Goal: Task Accomplishment & Management: Complete application form

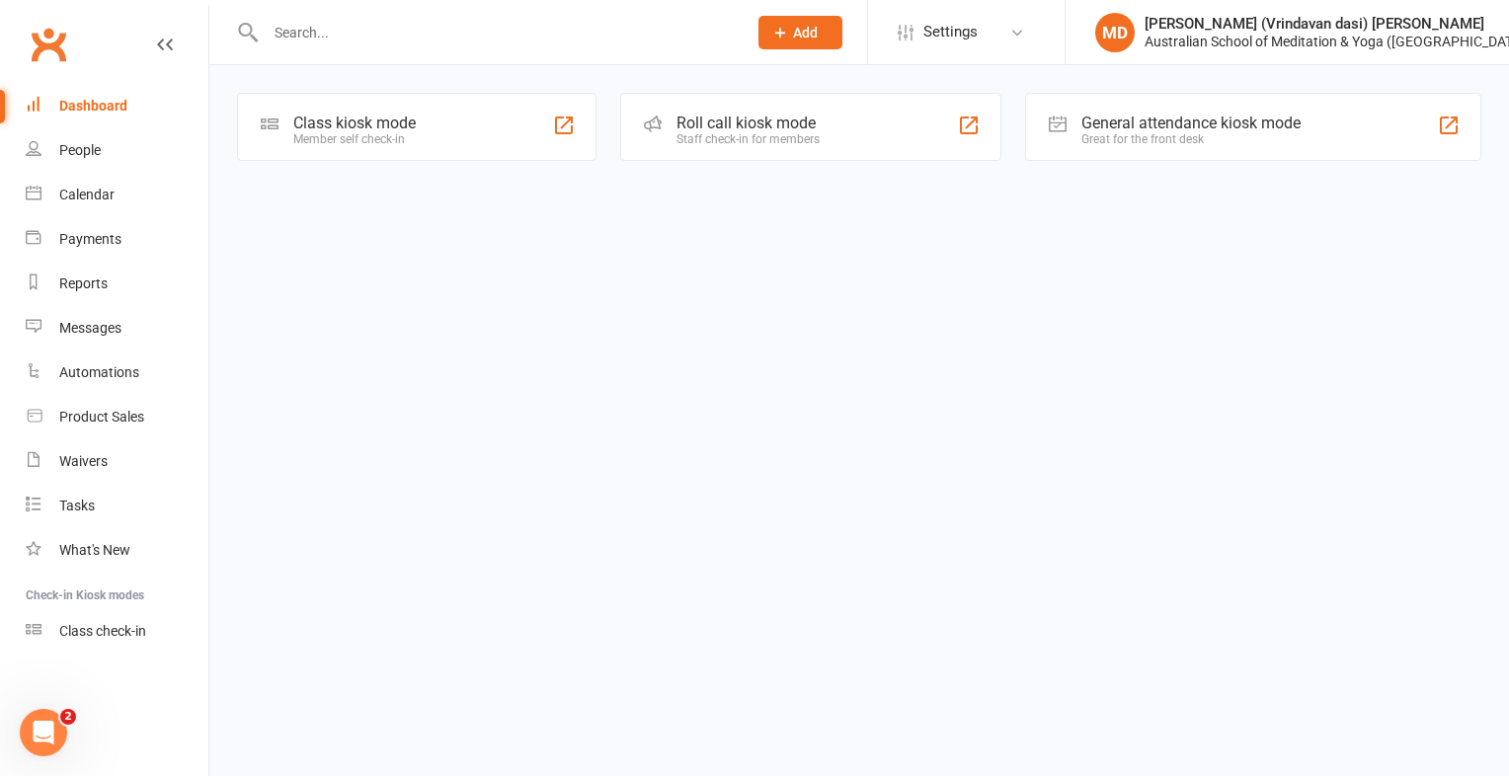
click at [289, 28] on input "text" at bounding box center [496, 33] width 473 height 28
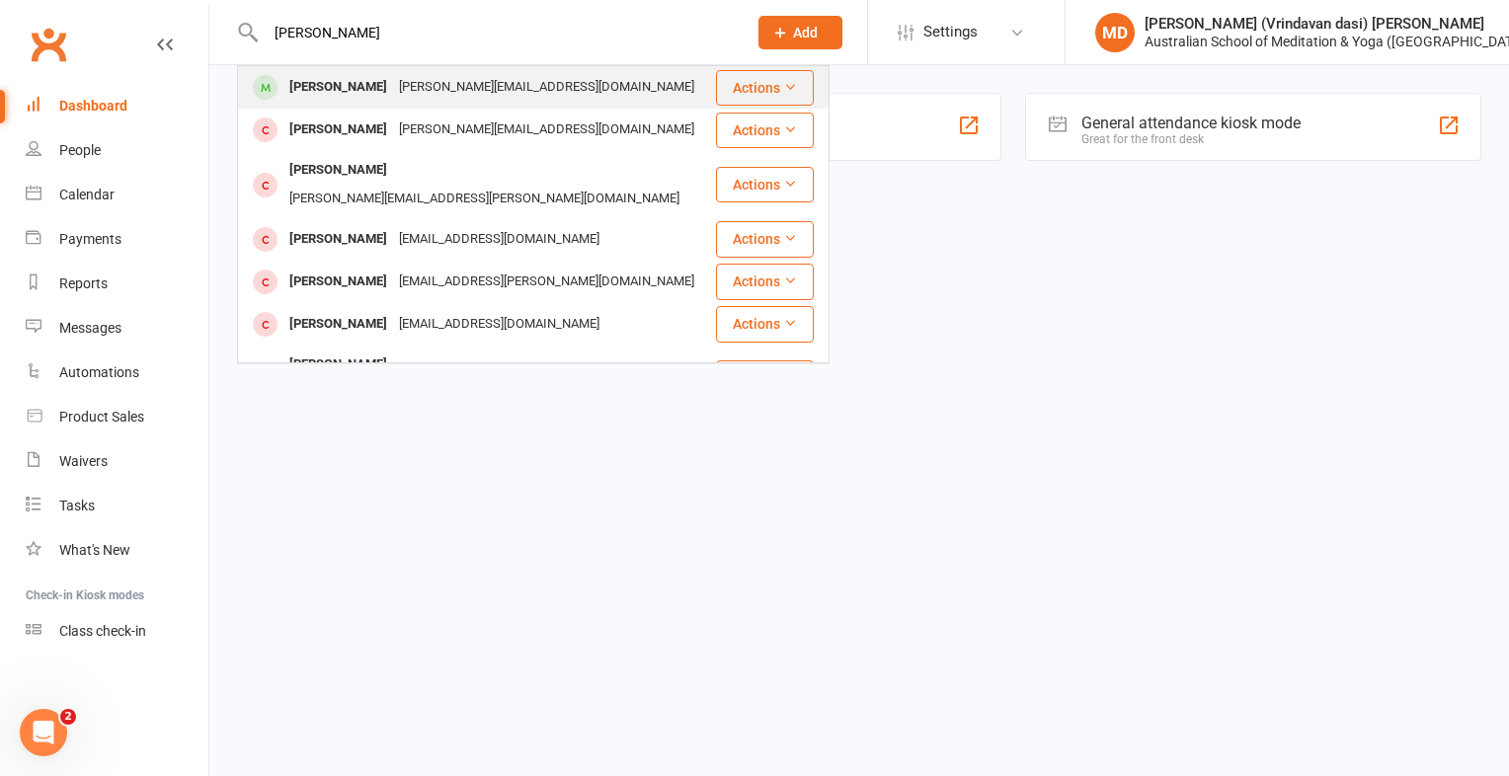
type input "[PERSON_NAME]"
click at [306, 87] on div "[PERSON_NAME]" at bounding box center [338, 87] width 110 height 29
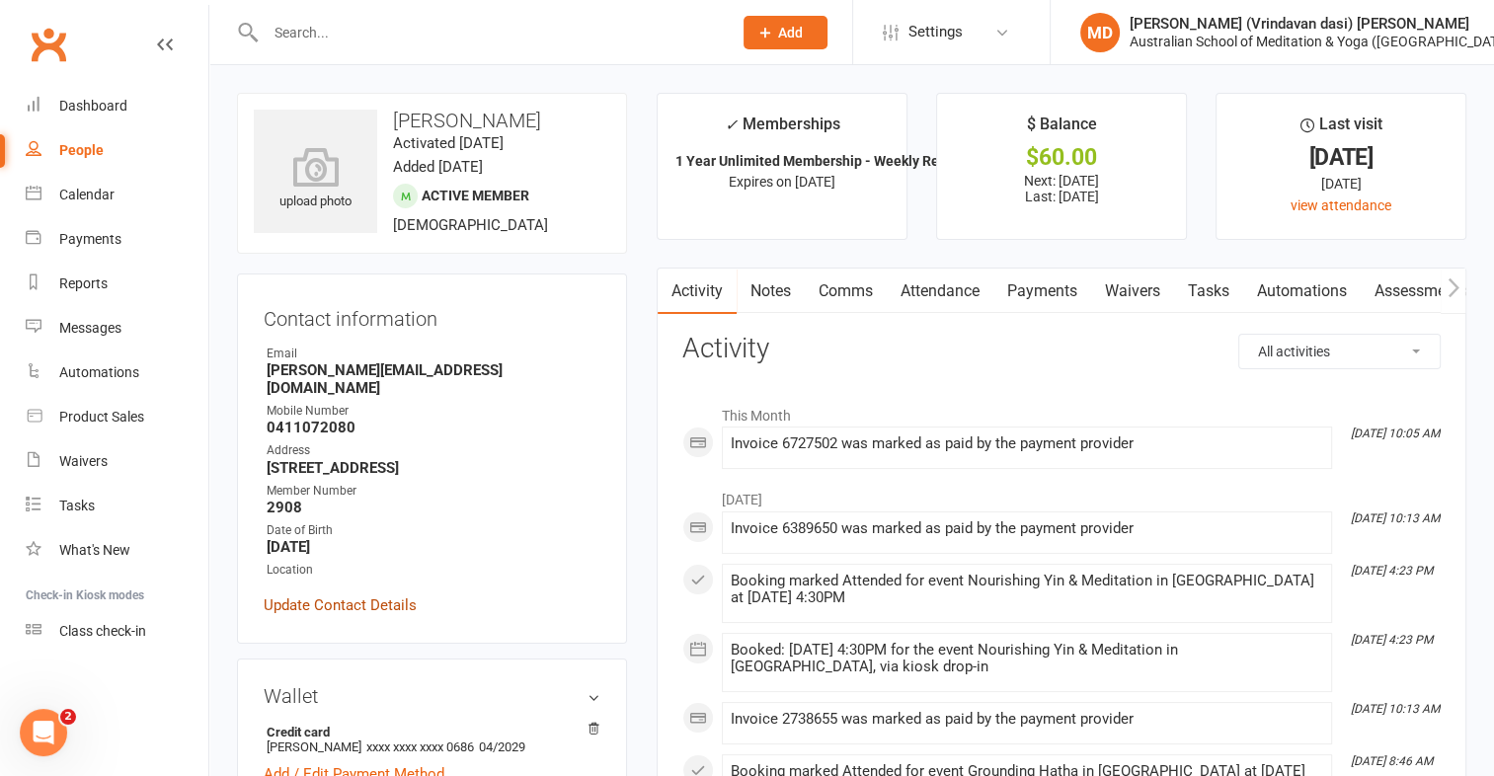
click at [340, 593] on link "Update Contact Details" at bounding box center [340, 605] width 153 height 24
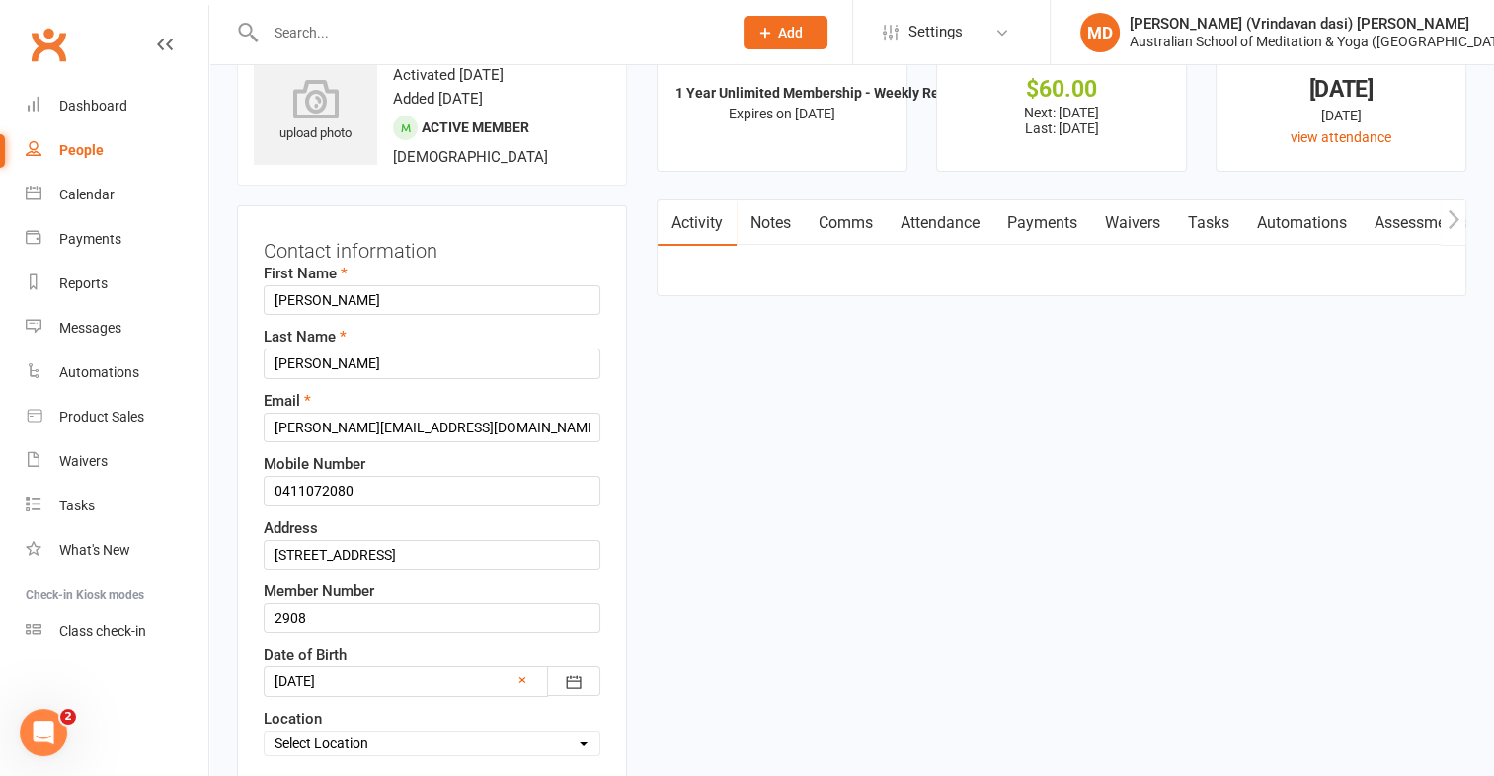
scroll to position [93, 0]
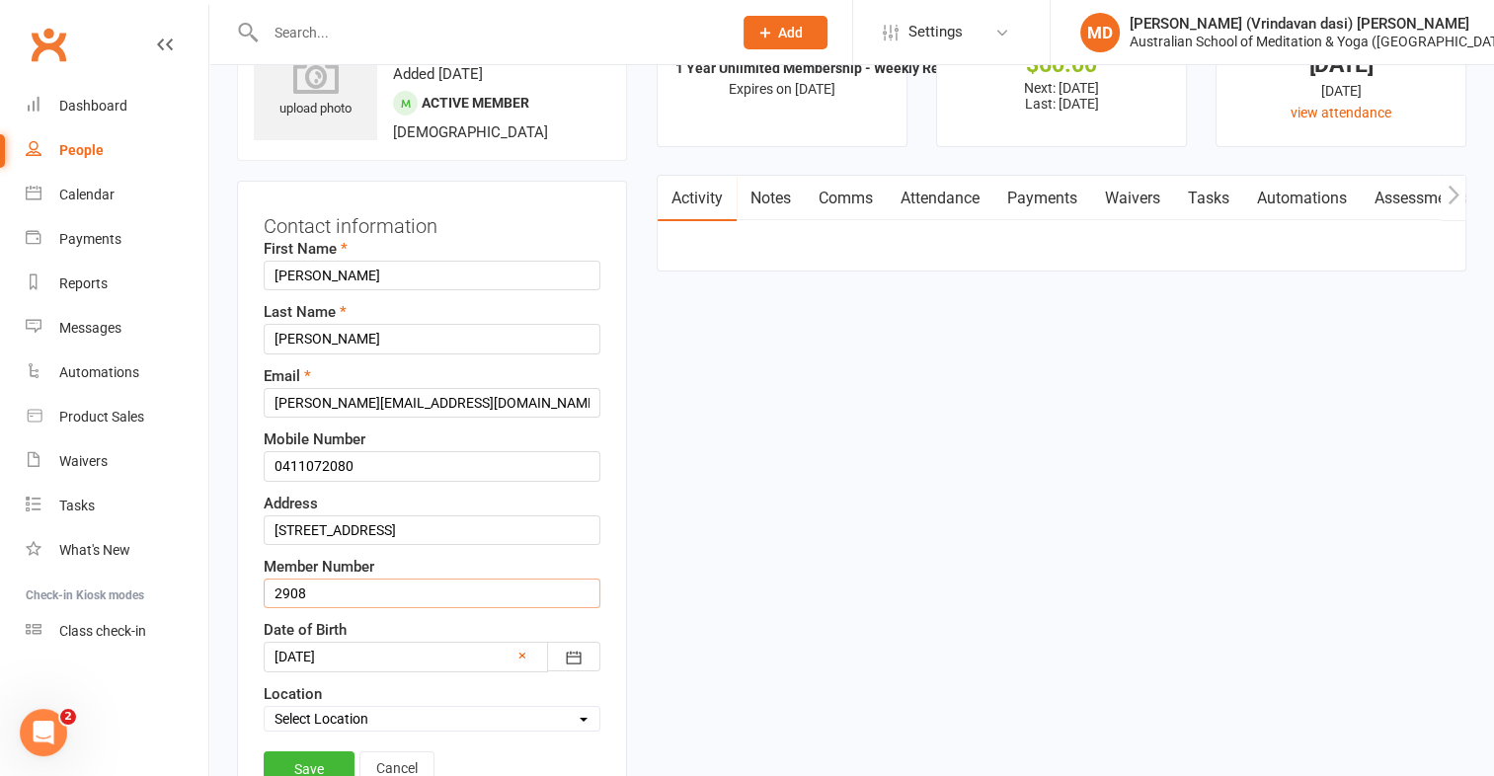
drag, startPoint x: 314, startPoint y: 586, endPoint x: 225, endPoint y: 562, distance: 92.2
click at [260, 562] on div "Contact information First Name [PERSON_NAME] Last Name [PERSON_NAME] Email [PER…" at bounding box center [432, 502] width 390 height 643
type input "2185"
click at [295, 759] on link "Save" at bounding box center [309, 769] width 91 height 36
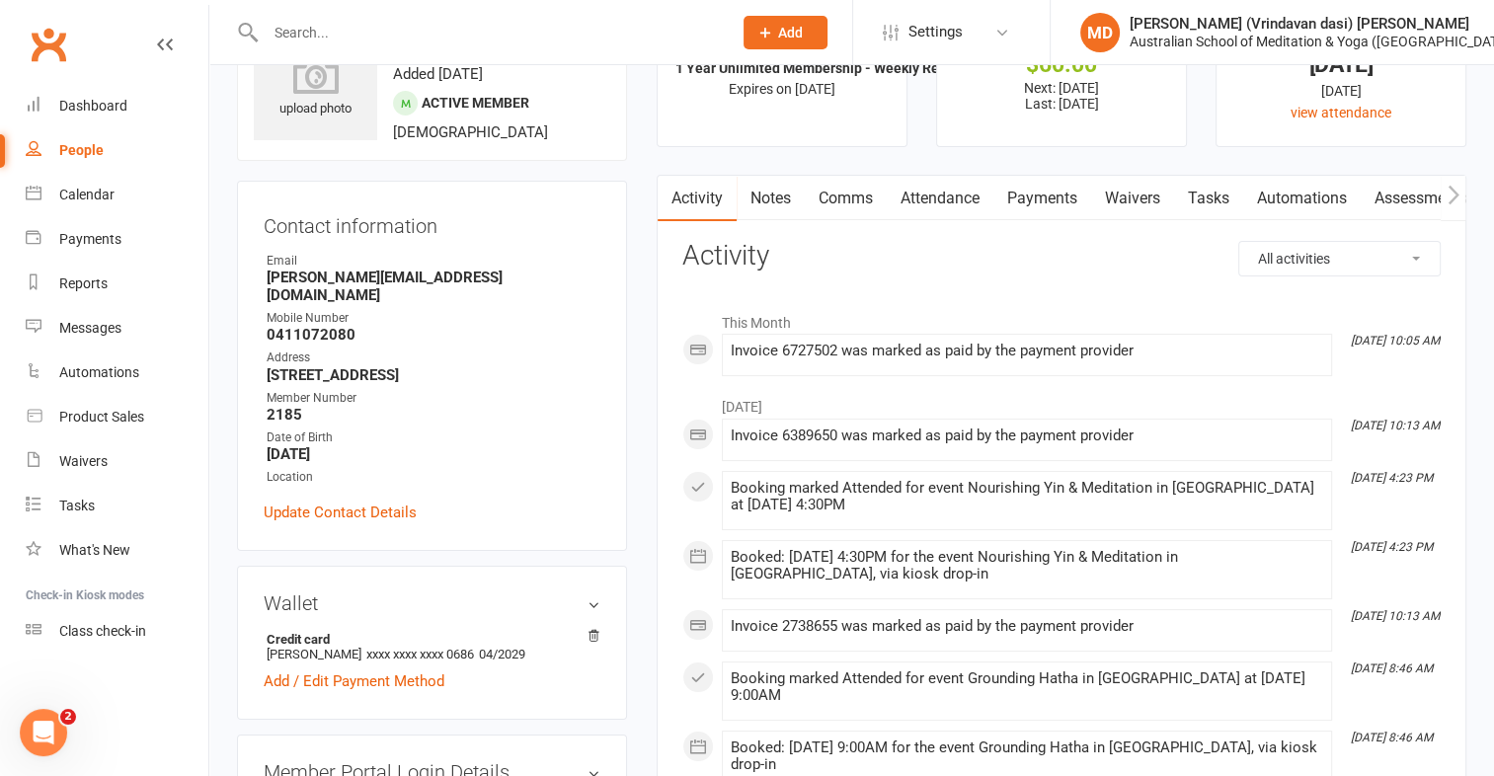
click at [346, 42] on input "text" at bounding box center [489, 33] width 458 height 28
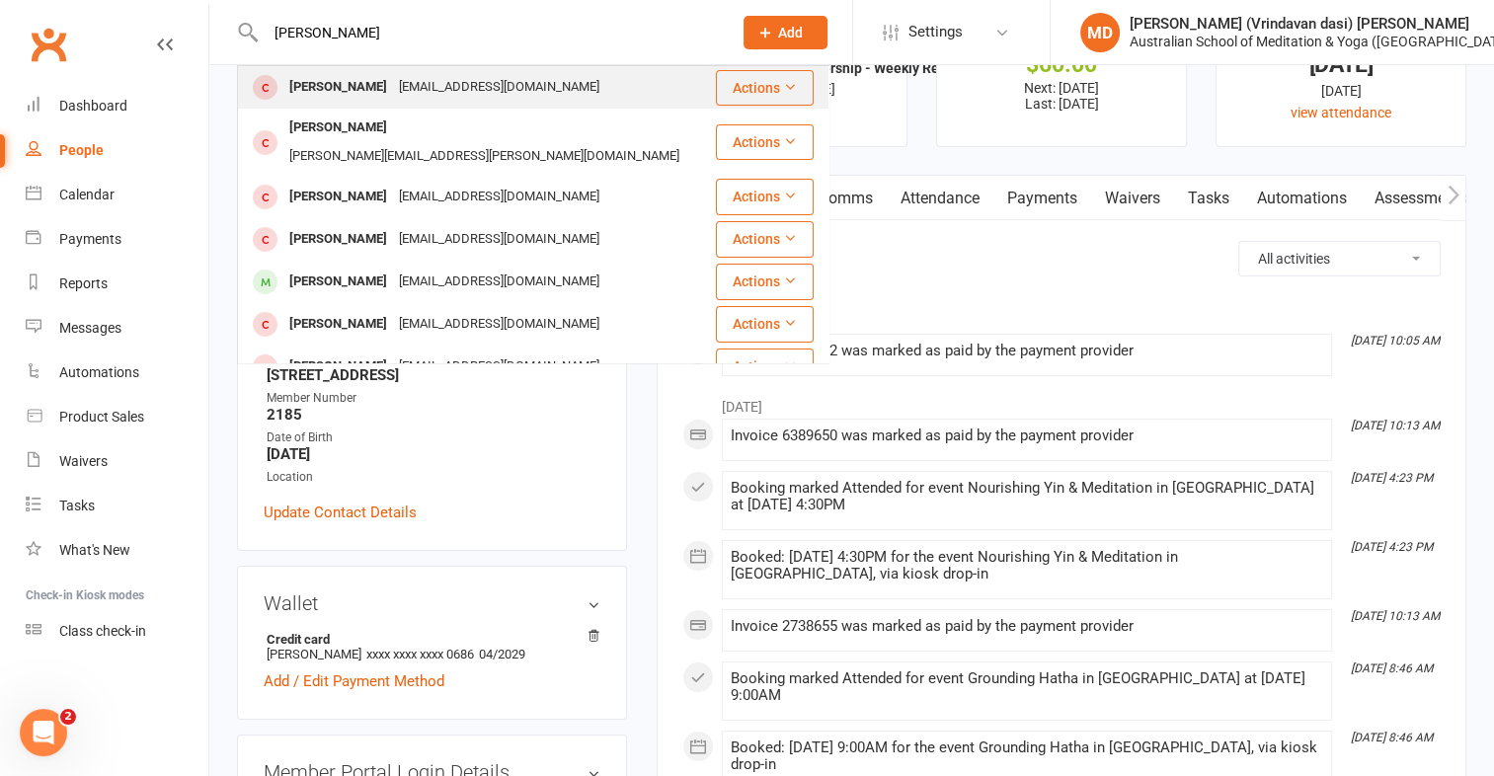
type input "[PERSON_NAME]"
click at [393, 78] on div "[EMAIL_ADDRESS][DOMAIN_NAME]" at bounding box center [499, 87] width 212 height 29
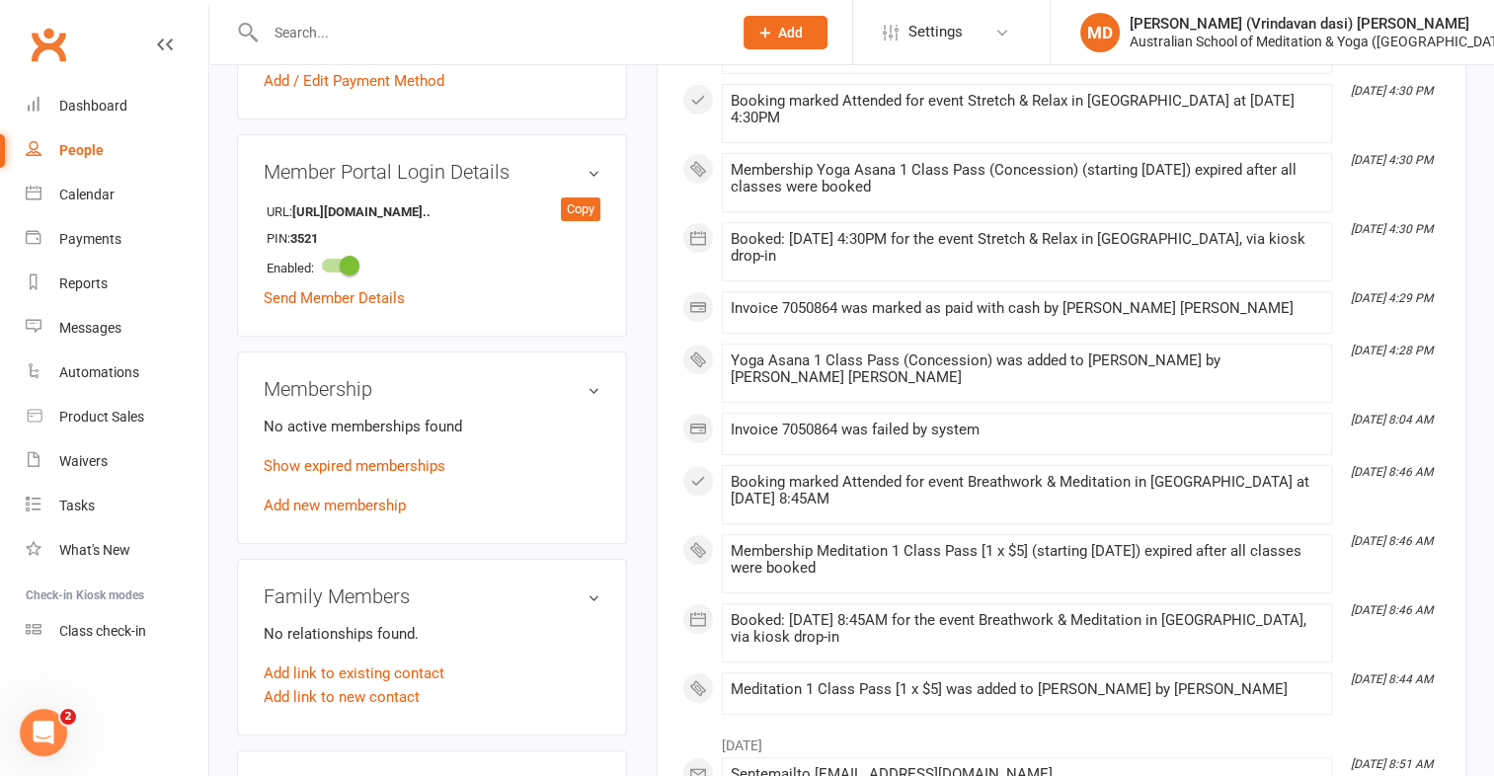
scroll to position [691, 0]
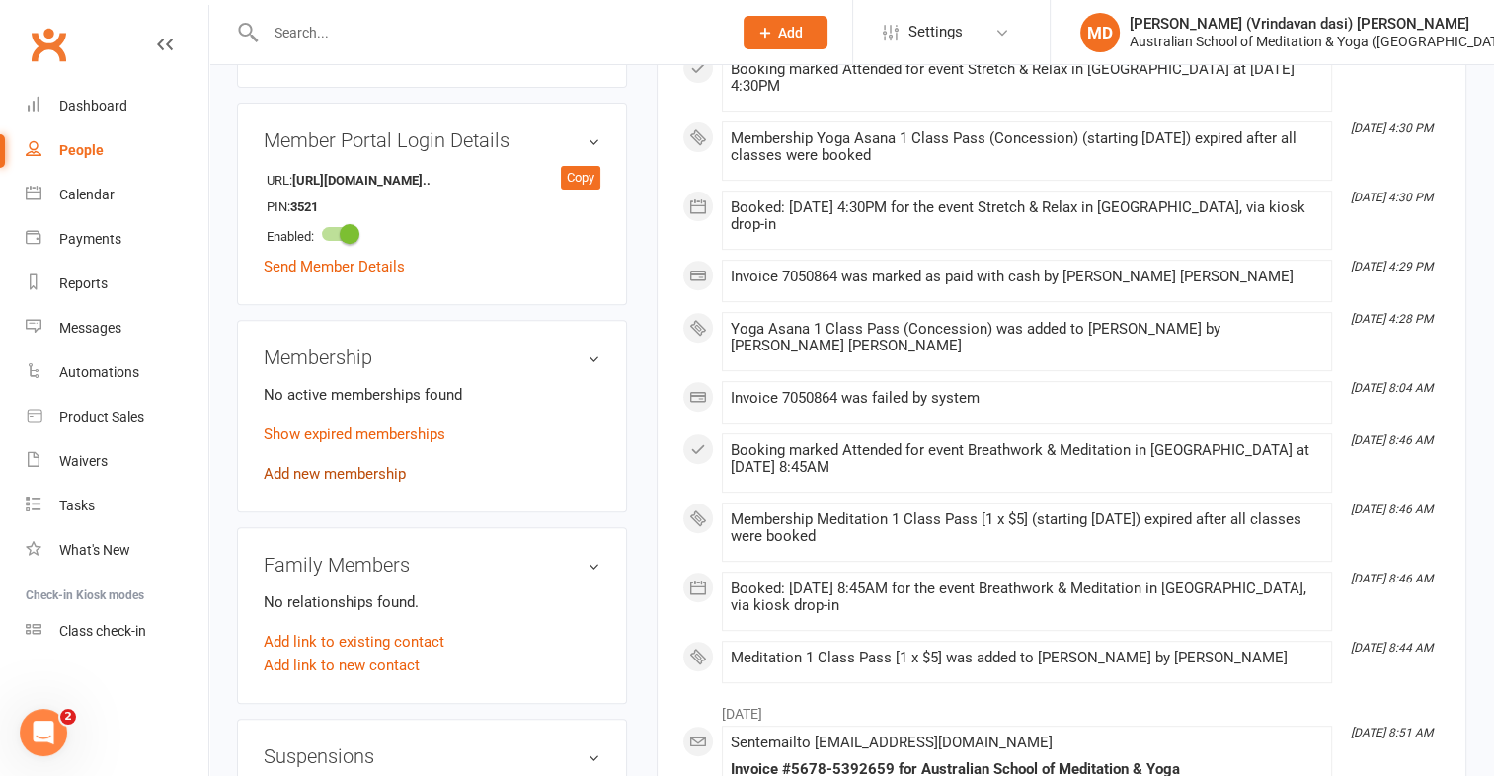
click at [365, 483] on link "Add new membership" at bounding box center [335, 474] width 142 height 18
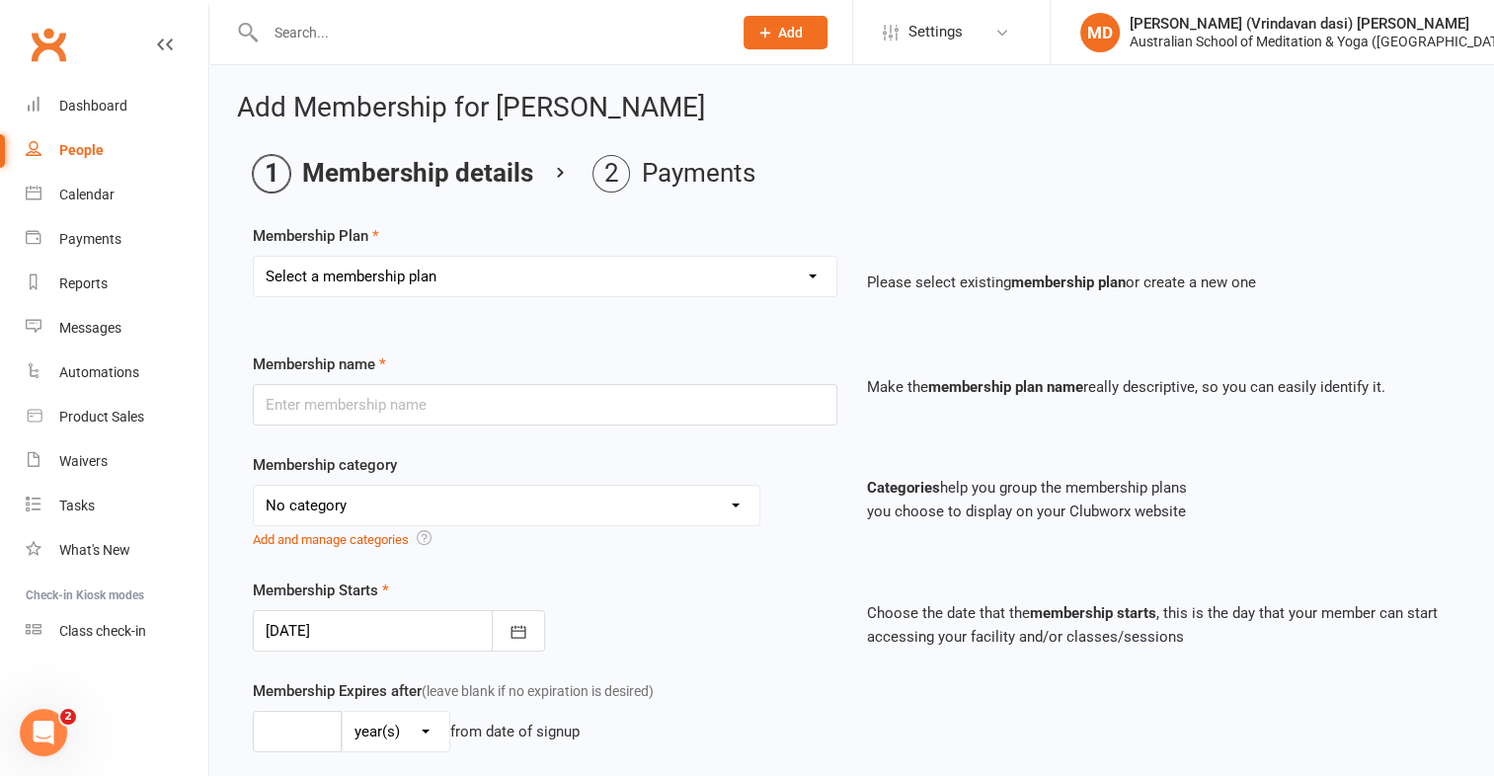
click at [803, 272] on select "Select a membership plan First Time Intro Offer (1 month Unlimited Meditation &…" at bounding box center [545, 276] width 582 height 39
select select "6"
click at [254, 257] on select "Select a membership plan First Time Intro Offer (1 month Unlimited Meditation &…" at bounding box center [545, 276] width 582 height 39
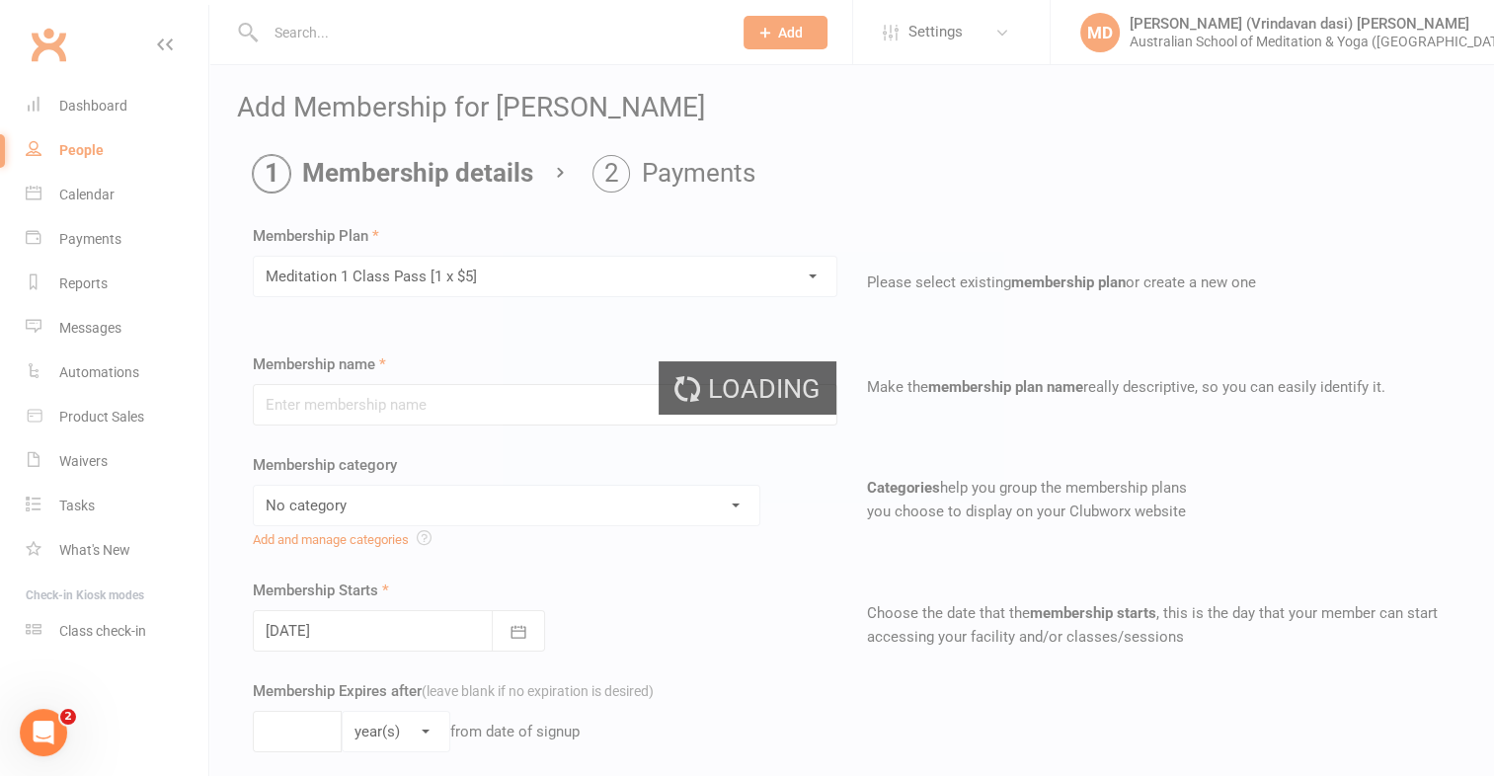
type input "Meditation 1 Class Pass [1 x $5]"
select select "4"
type input "3"
select select "2"
type input "1"
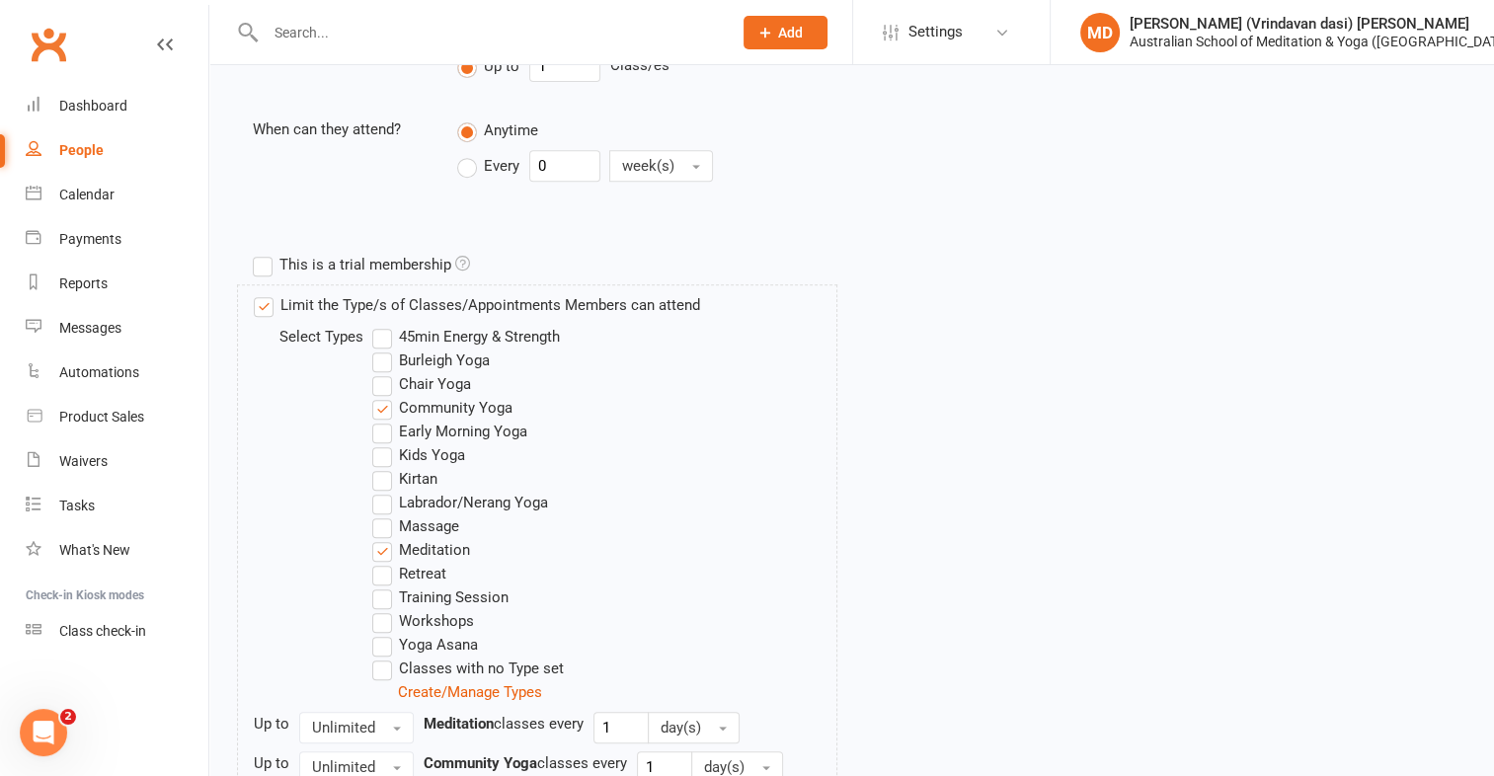
scroll to position [968, 0]
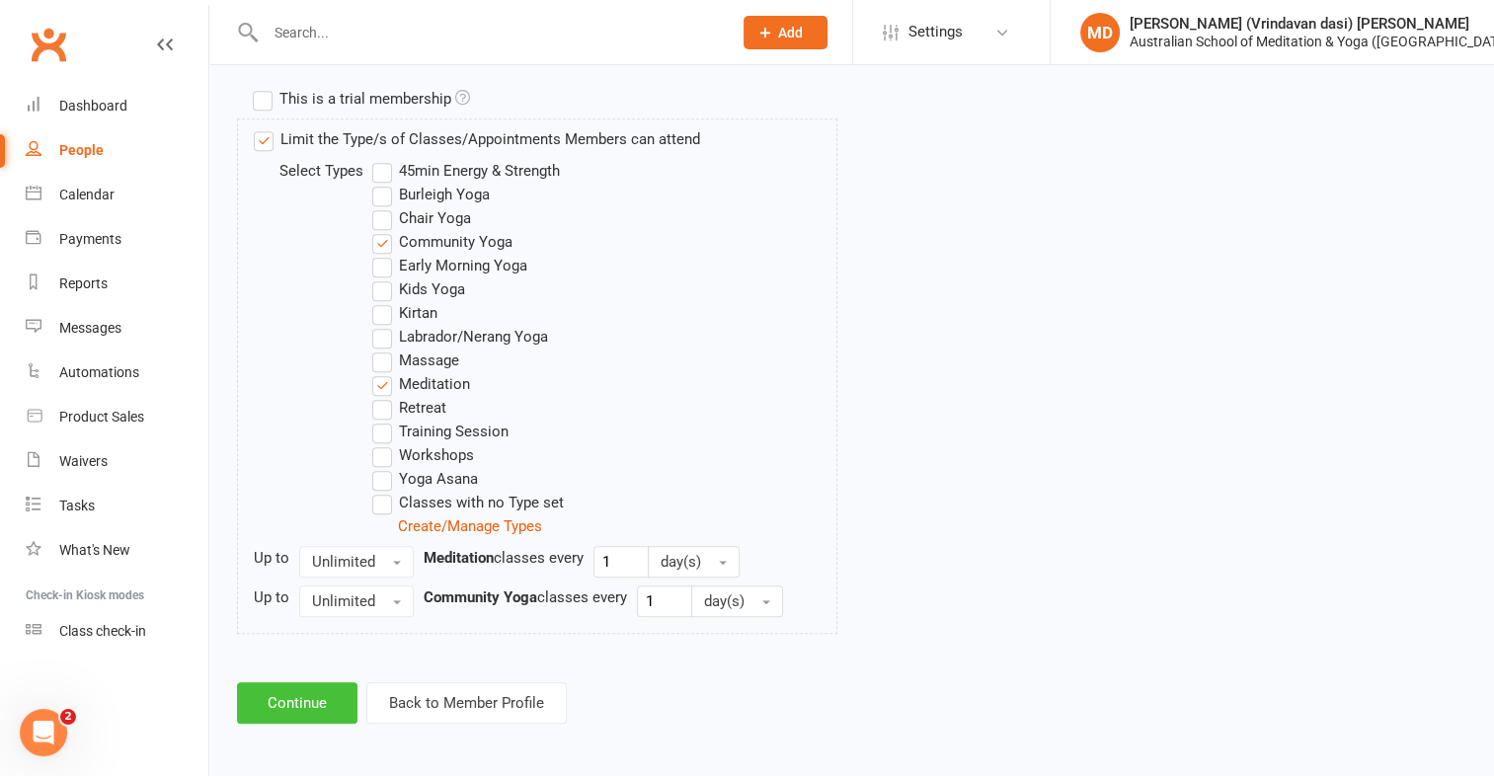
click at [328, 709] on button "Continue" at bounding box center [297, 702] width 120 height 41
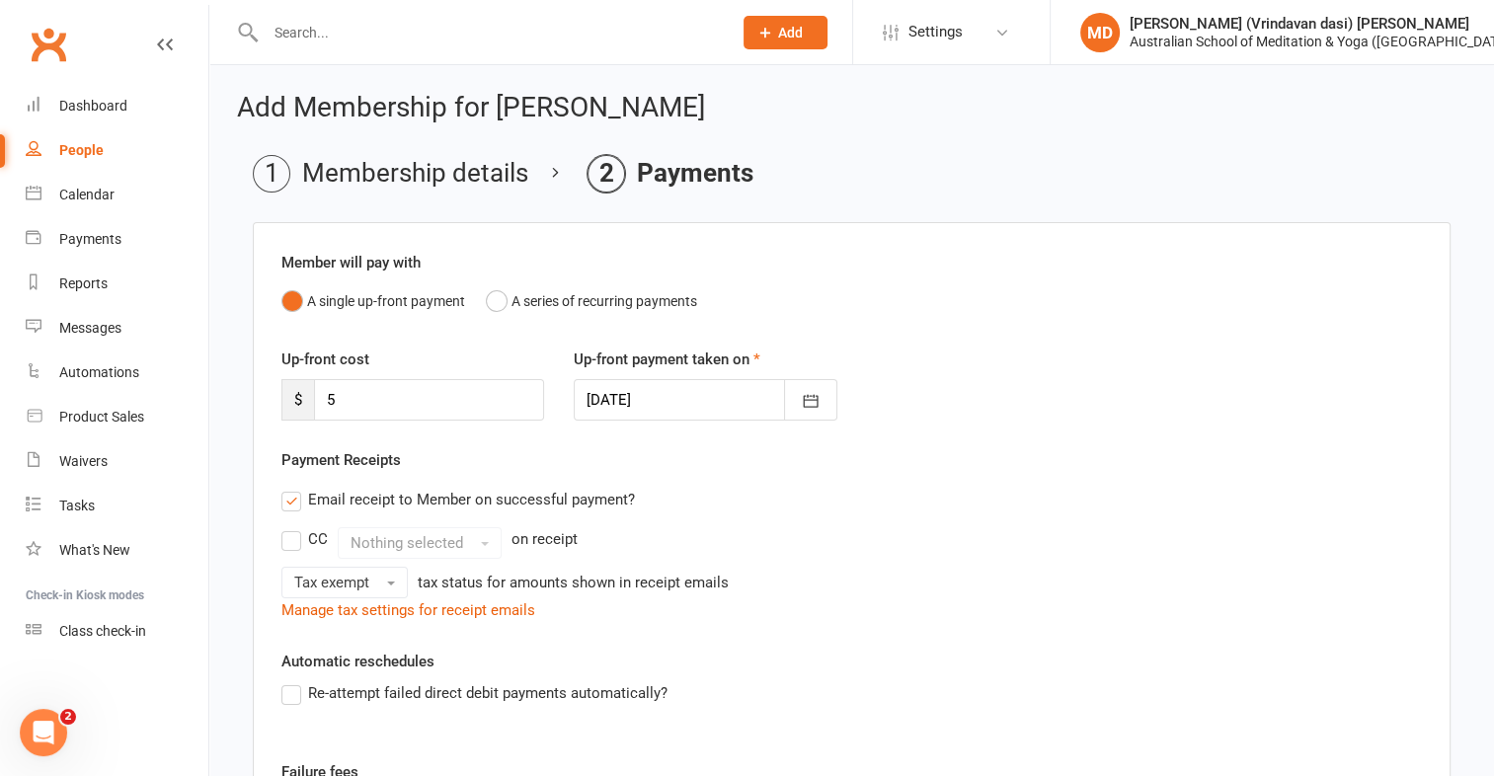
scroll to position [375, 0]
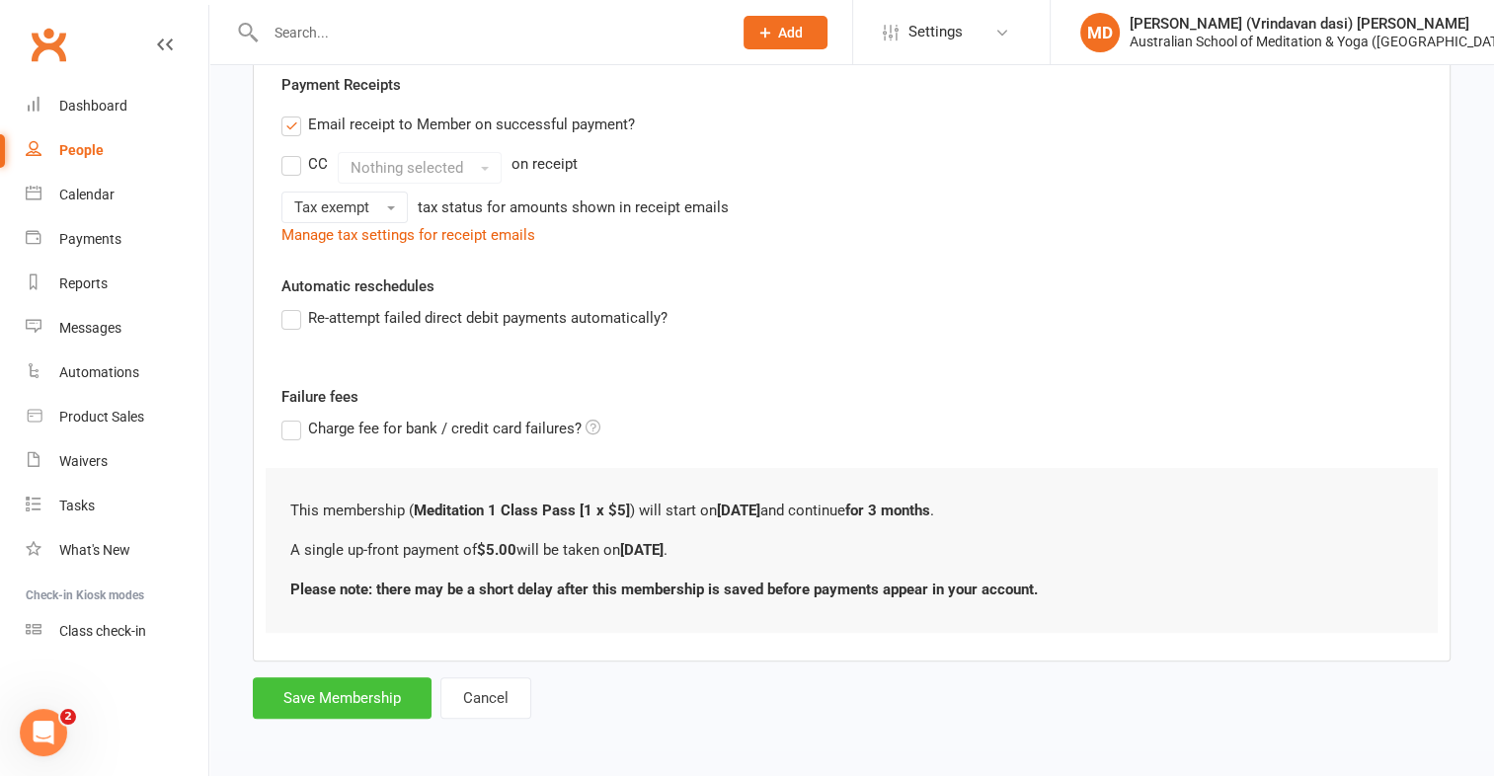
click at [338, 682] on button "Save Membership" at bounding box center [342, 697] width 179 height 41
